Goal: Navigation & Orientation: Find specific page/section

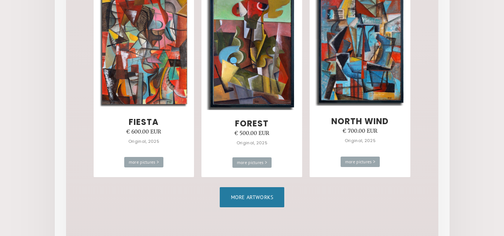
scroll to position [507, 0]
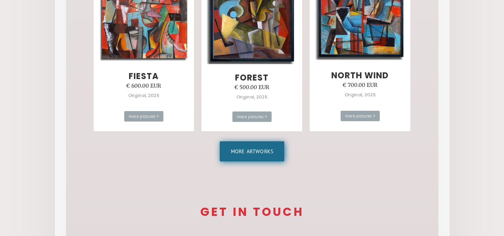
click at [260, 154] on link "More artworks" at bounding box center [252, 151] width 65 height 20
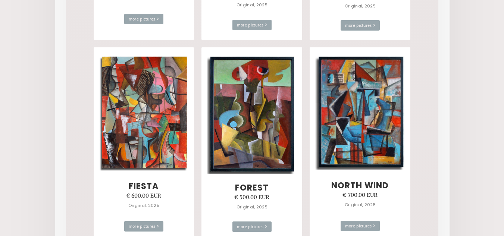
scroll to position [277, 0]
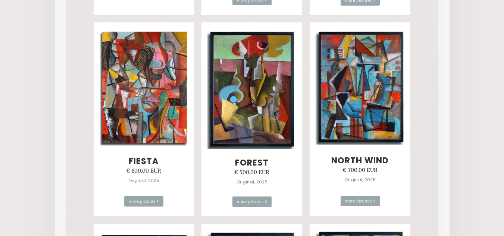
drag, startPoint x: 509, startPoint y: 7, endPoint x: 508, endPoint y: 20, distance: 12.4
